Goal: Navigation & Orientation: Find specific page/section

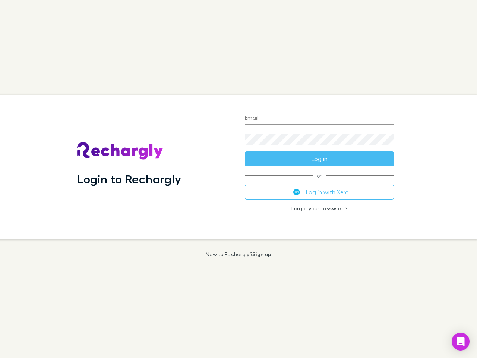
click at [239, 179] on div "Login to Rechargly" at bounding box center [155, 167] width 168 height 145
click at [319, 119] on input "Email" at bounding box center [319, 119] width 149 height 12
click at [319, 159] on button "Log in" at bounding box center [319, 158] width 149 height 15
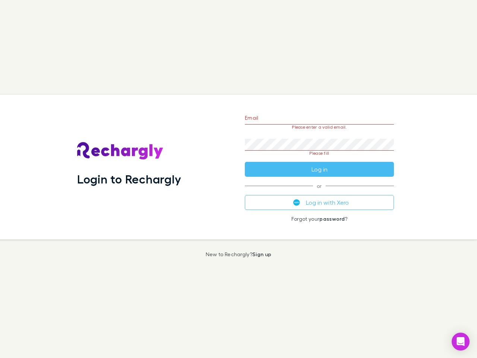
click at [319, 192] on div "Email Please enter a valid email. Password Please fill Log in or Log in with Xe…" at bounding box center [319, 167] width 161 height 145
click at [461, 341] on icon "Open Intercom Messenger" at bounding box center [461, 341] width 8 height 9
